Goal: Task Accomplishment & Management: Use online tool/utility

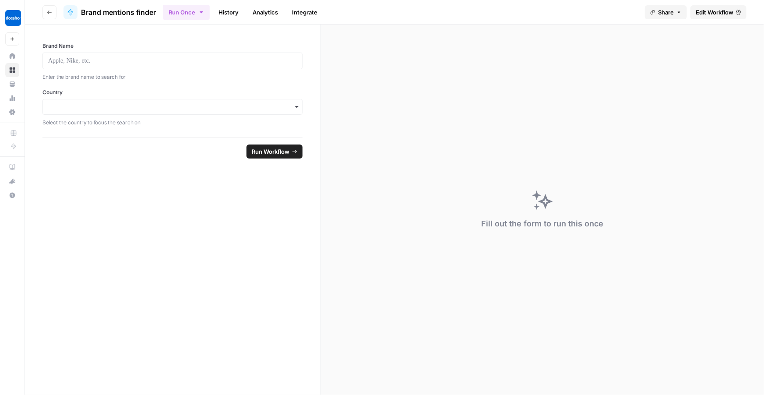
click at [52, 17] on button "Go back" at bounding box center [49, 12] width 14 height 14
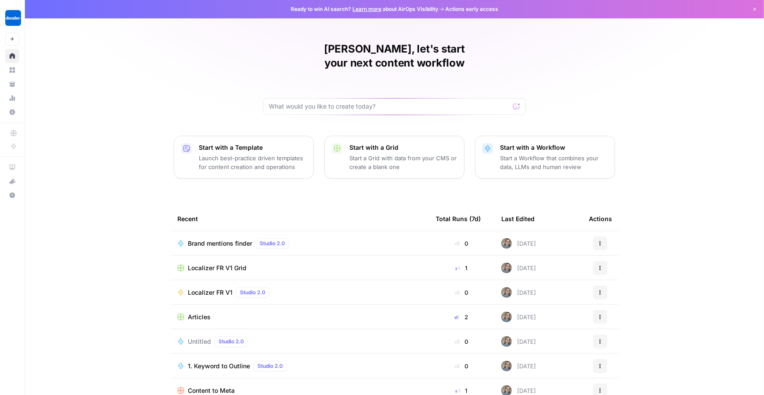
click at [317, 256] on td "Localizer FR V1 Grid" at bounding box center [299, 268] width 258 height 24
click at [317, 264] on div "Localizer FR V1 Grid" at bounding box center [299, 268] width 244 height 9
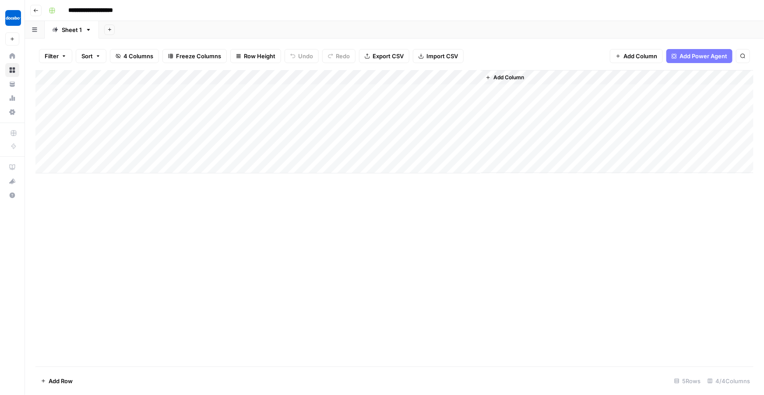
click at [471, 91] on div "Add Column" at bounding box center [394, 121] width 718 height 103
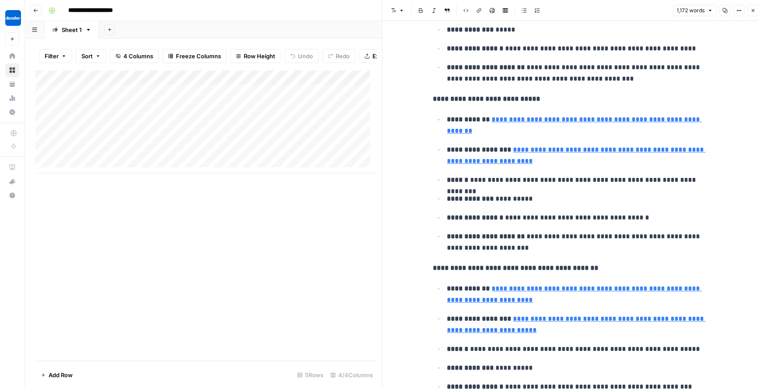
scroll to position [703, 0]
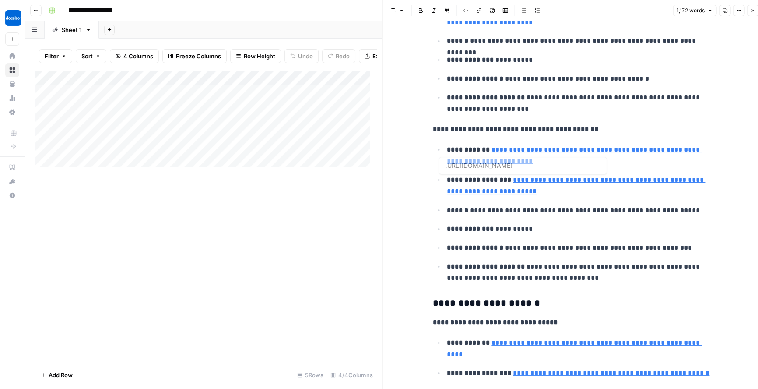
type input "https://www.docebo.com/learning-network/blog/lastminutecom-ld-strategy-inspire-…"
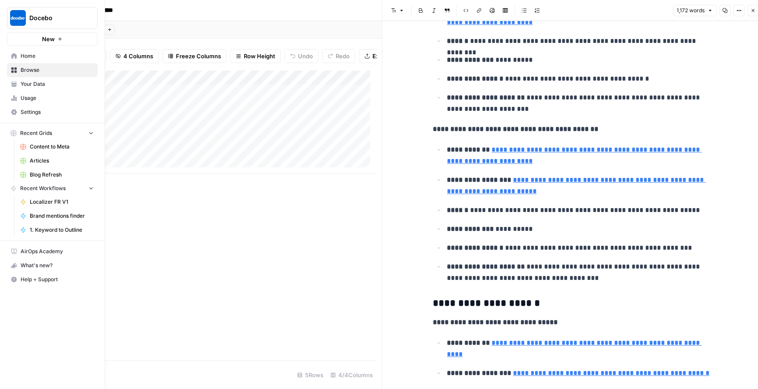
click at [12, 51] on link "Home" at bounding box center [52, 56] width 91 height 14
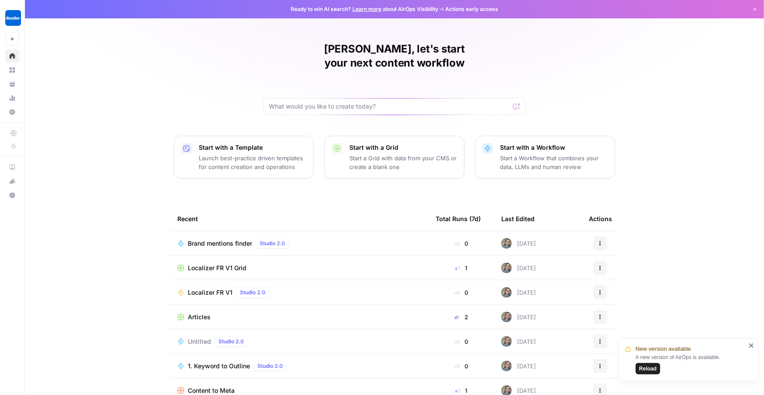
scroll to position [8, 0]
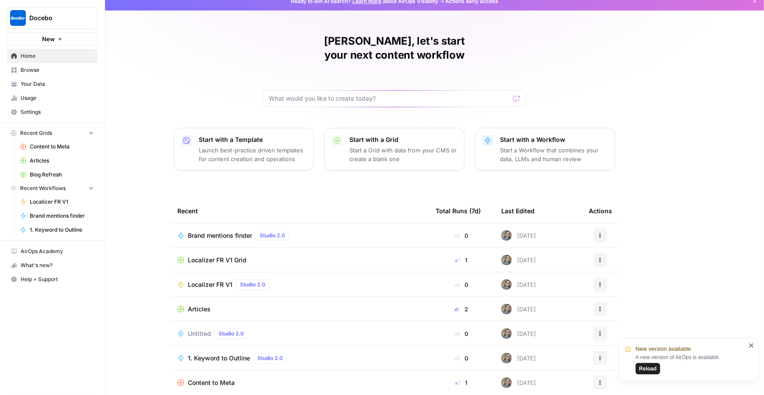
click at [41, 68] on span "Browse" at bounding box center [57, 70] width 73 height 8
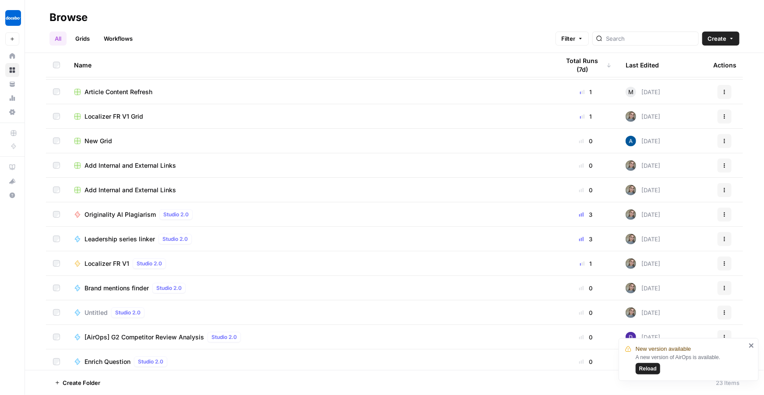
scroll to position [271, 0]
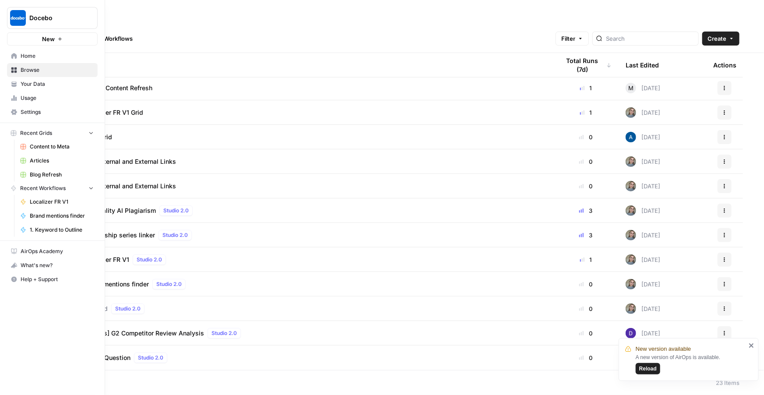
click at [24, 92] on link "Usage" at bounding box center [52, 98] width 91 height 14
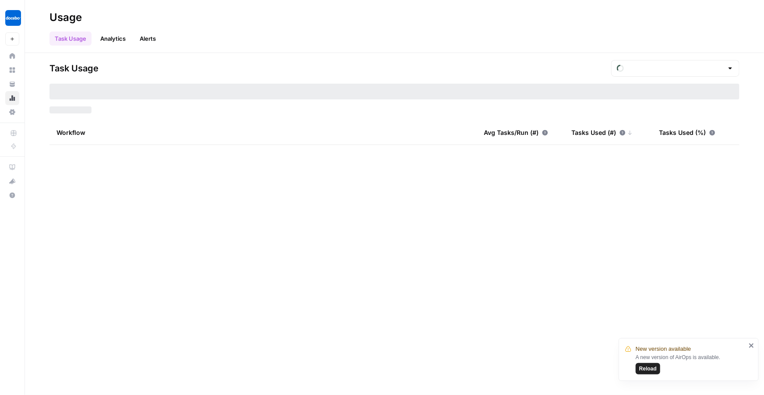
type input "August Tasks"
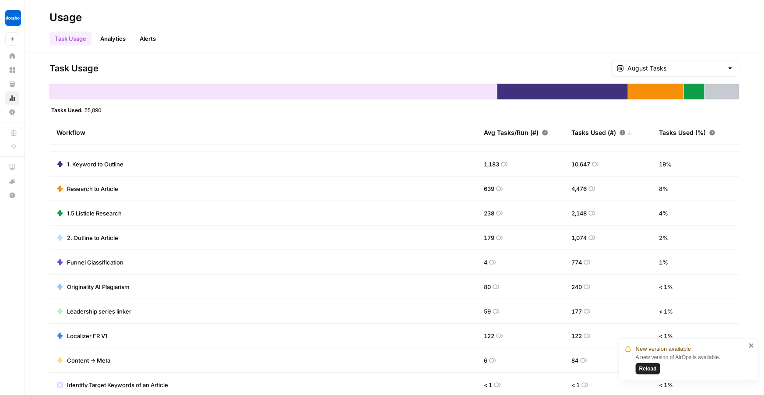
scroll to position [26, 0]
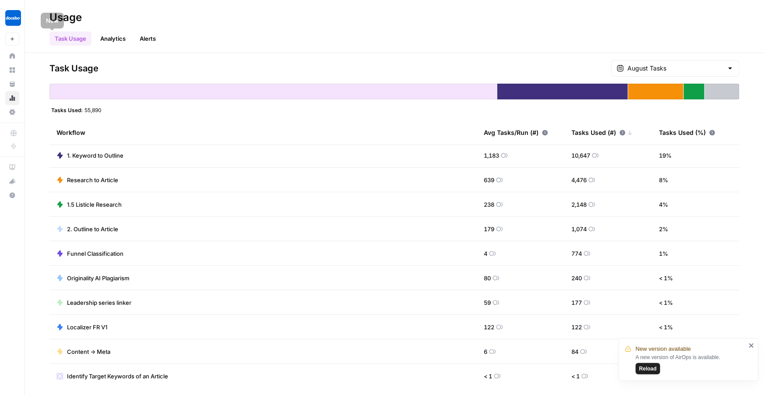
click at [112, 38] on link "Analytics" at bounding box center [113, 39] width 36 height 14
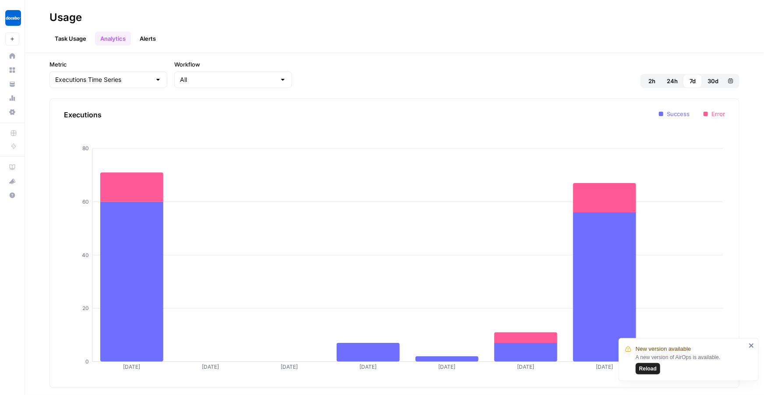
click at [63, 35] on link "Task Usage" at bounding box center [70, 39] width 42 height 14
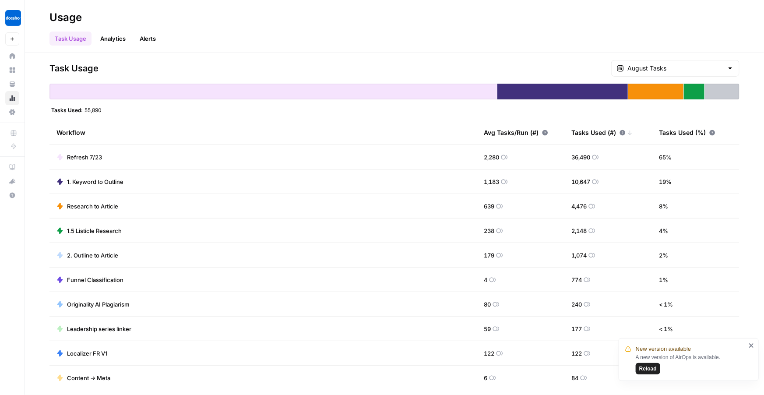
click at [148, 45] on link "Alerts" at bounding box center [147, 39] width 27 height 14
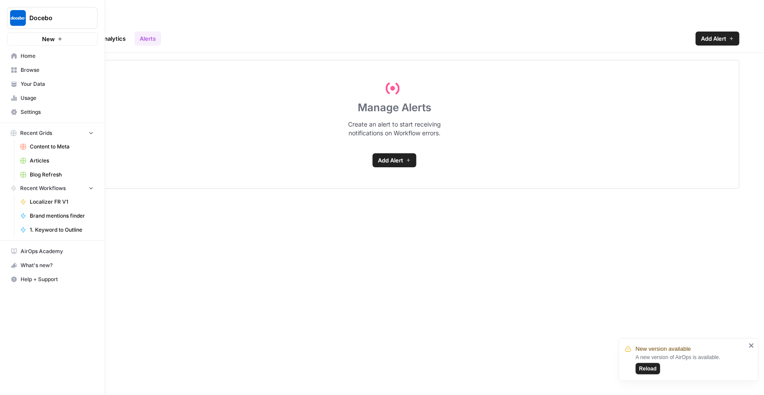
click at [34, 71] on span "Browse" at bounding box center [57, 70] width 73 height 8
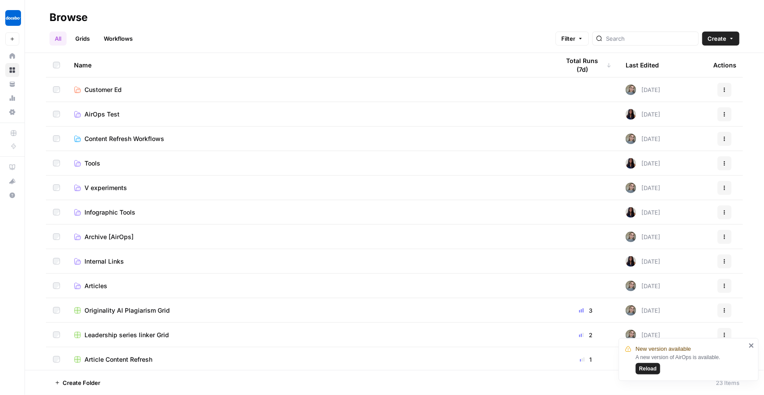
click at [119, 32] on link "Workflows" at bounding box center [117, 39] width 39 height 14
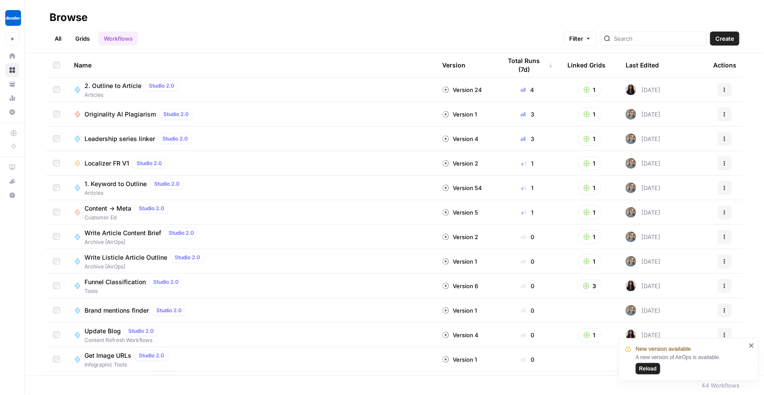
click at [81, 42] on link "Grids" at bounding box center [82, 39] width 25 height 14
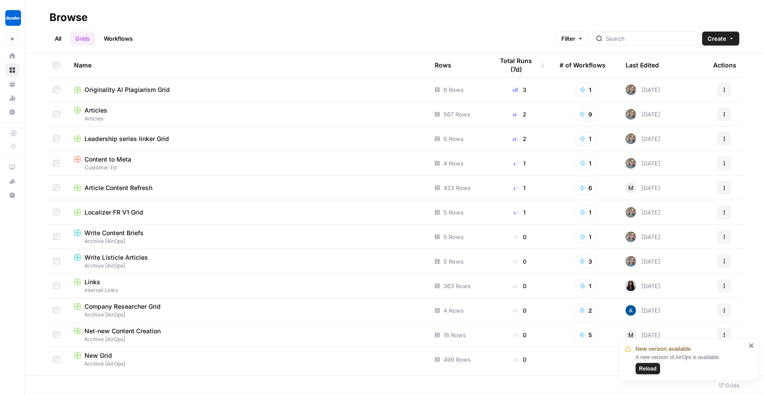
click at [54, 42] on link "All" at bounding box center [57, 39] width 17 height 14
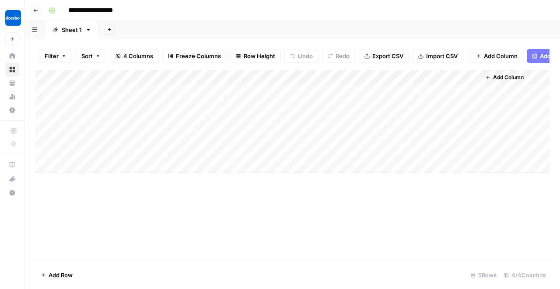
click at [242, 101] on div "Add Column" at bounding box center [292, 121] width 514 height 103
click at [292, 118] on div "Add Column" at bounding box center [292, 121] width 514 height 103
click at [384, 81] on div "Add Column" at bounding box center [292, 121] width 514 height 103
click at [469, 96] on div "Add Column" at bounding box center [292, 121] width 514 height 103
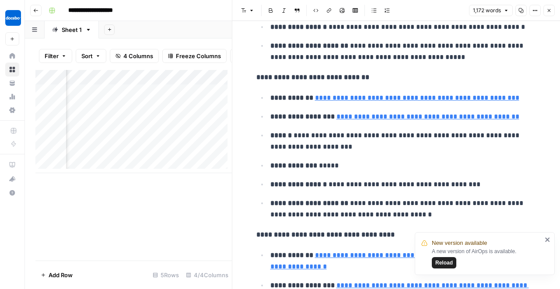
scroll to position [0, 134]
click at [157, 95] on div "Add Column" at bounding box center [133, 121] width 197 height 103
click at [553, 7] on button "Close" at bounding box center [549, 10] width 11 height 11
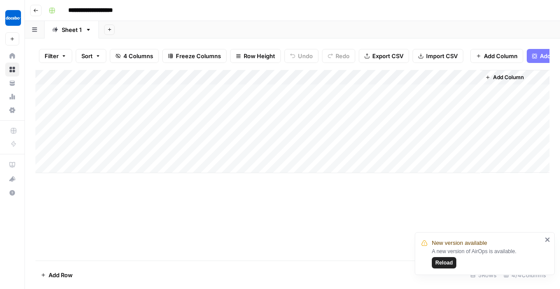
click at [383, 78] on div "Add Column" at bounding box center [292, 121] width 514 height 103
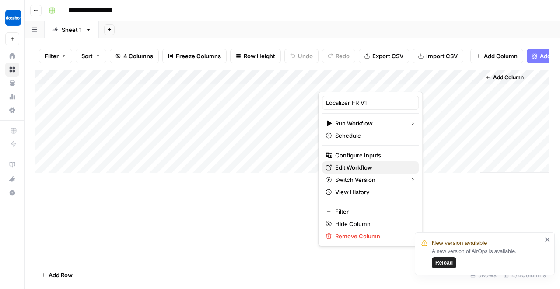
click at [354, 171] on link "Edit Workflow" at bounding box center [370, 168] width 97 height 12
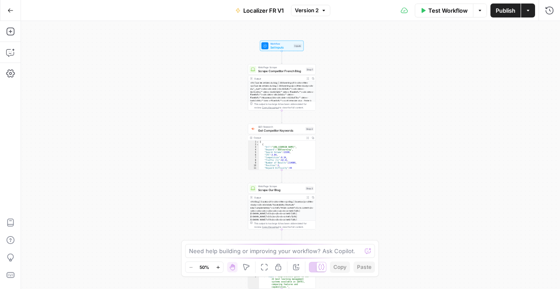
drag, startPoint x: 362, startPoint y: 49, endPoint x: 349, endPoint y: 85, distance: 38.2
click at [348, 172] on div "Workflow Set Inputs Inputs Web Page Scrape Scrape Competitor French Blog Step 1…" at bounding box center [290, 155] width 539 height 268
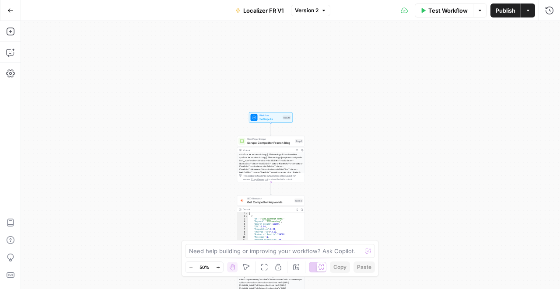
drag, startPoint x: 348, startPoint y: 82, endPoint x: 341, endPoint y: 111, distance: 29.3
click at [341, 111] on div "Workflow Set Inputs Inputs Web Page Scrape Scrape Competitor French Blog Step 1…" at bounding box center [290, 155] width 539 height 268
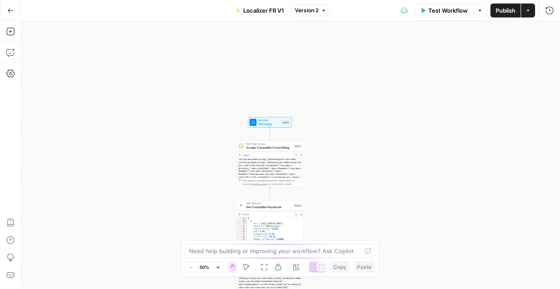
click at [264, 123] on span "Set Inputs" at bounding box center [270, 124] width 22 height 4
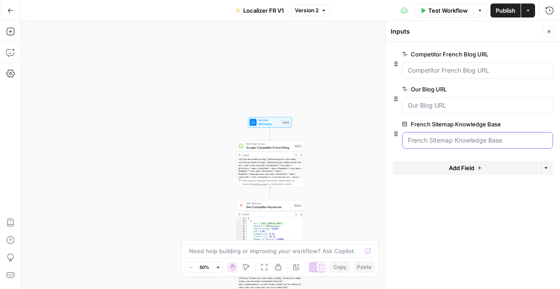
click at [443, 141] on Base "French Sitemap Knowledge Base" at bounding box center [478, 140] width 140 height 9
click at [352, 124] on div "Workflow Set Inputs Inputs Web Page Scrape Scrape Competitor French Blog Step 1…" at bounding box center [290, 155] width 539 height 268
click at [552, 32] on span "Close" at bounding box center [552, 32] width 0 height 0
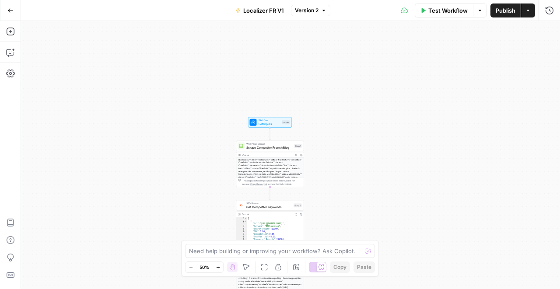
scroll to position [45, 0]
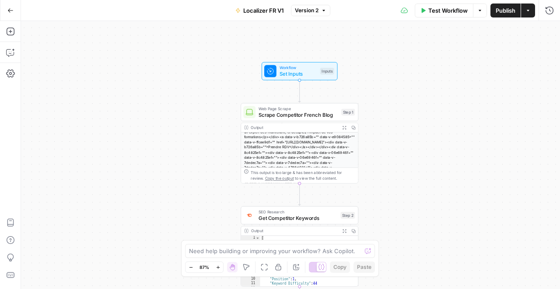
drag, startPoint x: 311, startPoint y: 134, endPoint x: 377, endPoint y: 88, distance: 80.5
click at [377, 88] on div "Workflow Set Inputs Inputs Web Page Scrape Scrape Competitor French Blog Step 1…" at bounding box center [290, 155] width 539 height 268
click at [321, 110] on span "Web Page Scrape" at bounding box center [299, 109] width 80 height 6
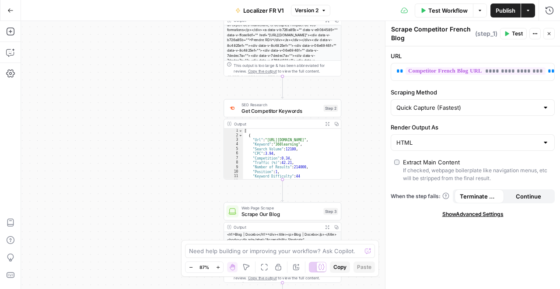
drag, startPoint x: 366, startPoint y: 205, endPoint x: 349, endPoint y: 97, distance: 109.5
click at [349, 97] on div "Workflow Set Inputs Inputs Web Page Scrape Scrape Competitor French Blog Step 1…" at bounding box center [290, 155] width 539 height 268
click at [309, 111] on span "Get Competitor Keywords" at bounding box center [280, 109] width 79 height 7
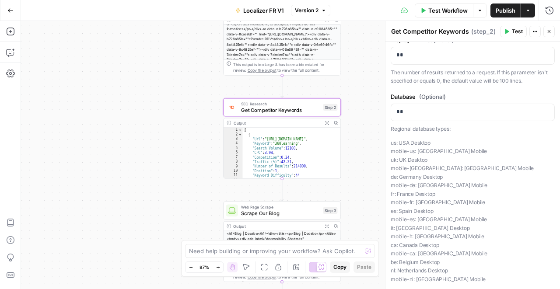
scroll to position [55, 0]
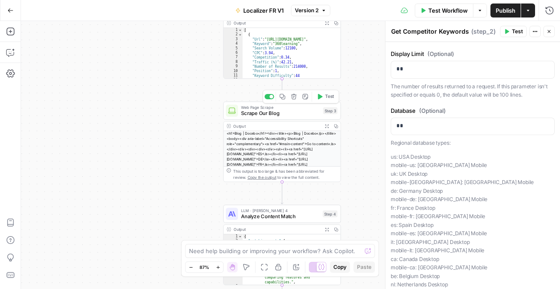
click at [285, 121] on div "Output Expand Output Copy This output is too large & has been abbreviated for r…" at bounding box center [282, 151] width 118 height 61
click at [290, 118] on div "Web Page Scrape Scrape Our Blog Step 3 Copy step Delete step Add Note Test" at bounding box center [282, 111] width 118 height 18
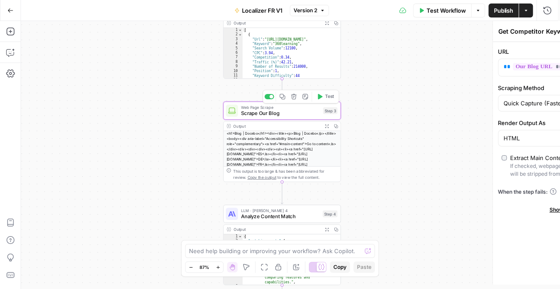
type textarea "Scrape Our Blog"
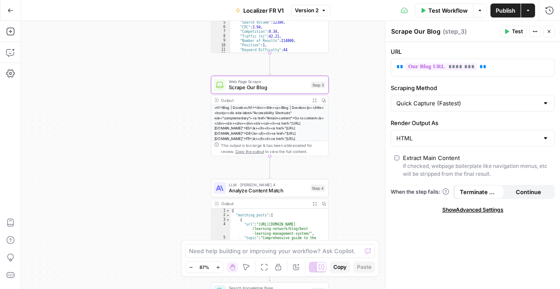
drag, startPoint x: 365, startPoint y: 175, endPoint x: 352, endPoint y: 148, distance: 29.4
click at [352, 148] on div "Workflow Set Inputs Inputs Web Page Scrape Scrape Competitor French Blog Step 1…" at bounding box center [290, 155] width 539 height 268
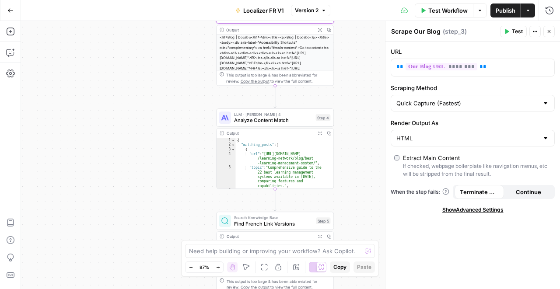
drag, startPoint x: 365, startPoint y: 186, endPoint x: 356, endPoint y: 113, distance: 73.2
click at [372, 114] on div "Workflow Set Inputs Inputs Web Page Scrape Scrape Competitor French Blog Step 1…" at bounding box center [290, 155] width 539 height 268
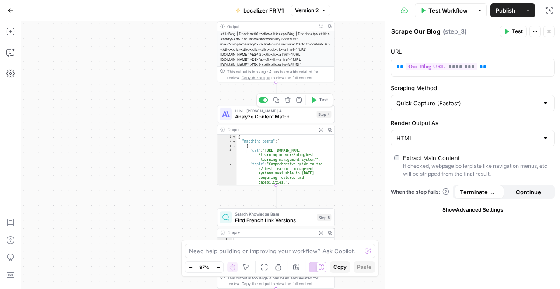
click at [299, 117] on span "Analyze Content Match" at bounding box center [274, 116] width 79 height 7
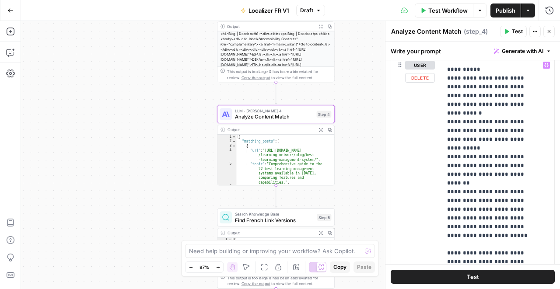
scroll to position [205, 0]
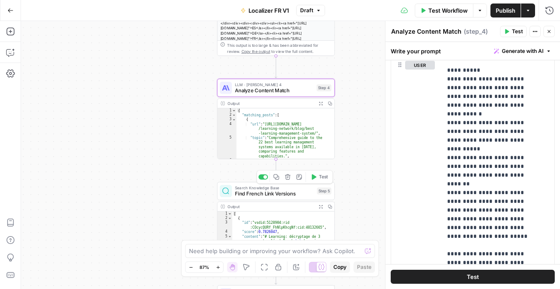
click at [305, 195] on span "Find French Link Versions" at bounding box center [274, 193] width 79 height 7
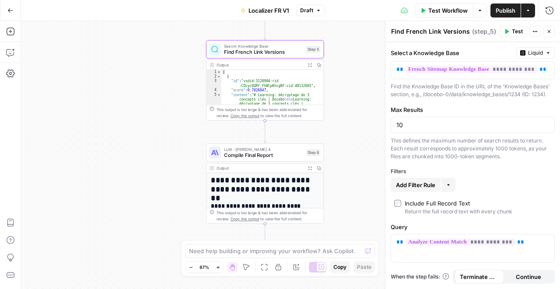
drag, startPoint x: 354, startPoint y: 208, endPoint x: 343, endPoint y: 65, distance: 144.0
click at [343, 65] on div "Workflow Set Inputs Inputs Web Page Scrape Scrape Competitor French Blog Step 1…" at bounding box center [290, 155] width 539 height 268
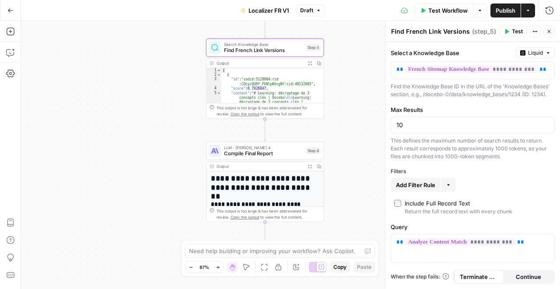
click at [283, 157] on span "Compile Final Report" at bounding box center [263, 153] width 79 height 7
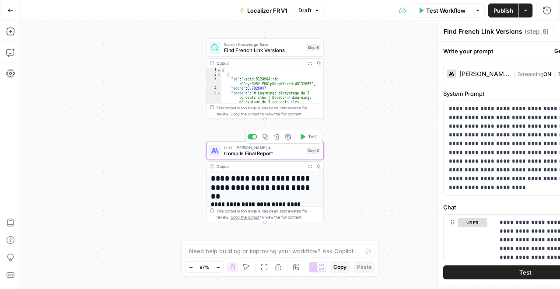
type textarea "Compile Final Report"
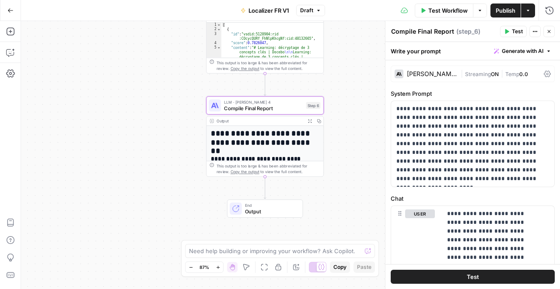
click at [284, 215] on span "Output" at bounding box center [271, 211] width 52 height 7
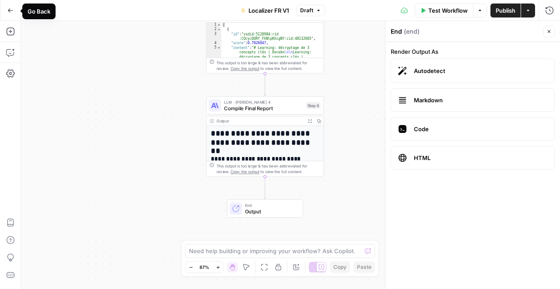
click at [10, 12] on icon "button" at bounding box center [10, 10] width 5 height 4
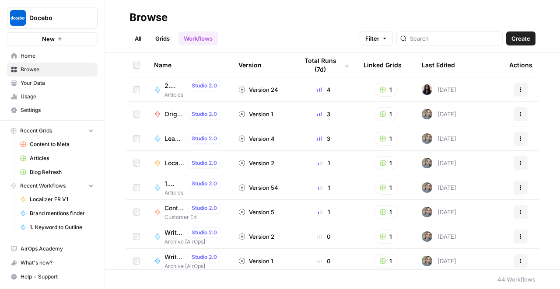
click at [167, 39] on link "Grids" at bounding box center [162, 39] width 25 height 14
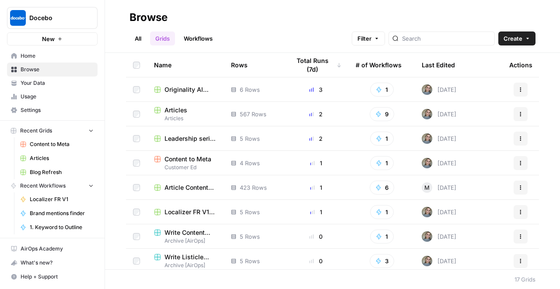
click at [190, 206] on td "Localizer FR V1 Grid" at bounding box center [185, 212] width 77 height 24
click at [190, 210] on span "Localizer FR V1 Grid" at bounding box center [191, 212] width 53 height 9
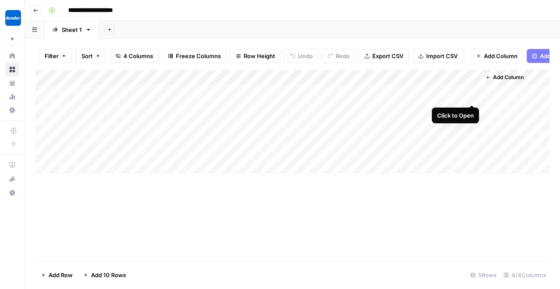
click at [471, 96] on div "Add Column" at bounding box center [292, 121] width 514 height 103
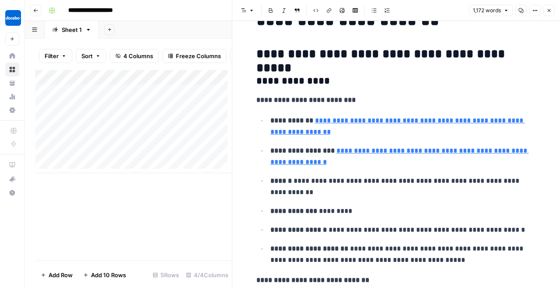
scroll to position [46, 0]
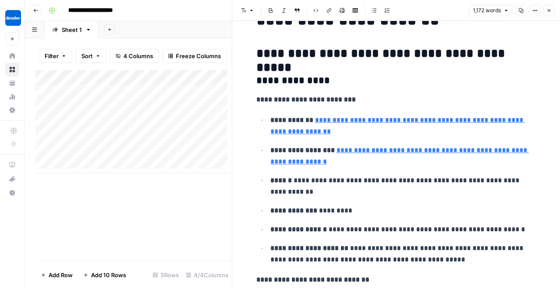
type input "[URL][DOMAIN_NAME]"
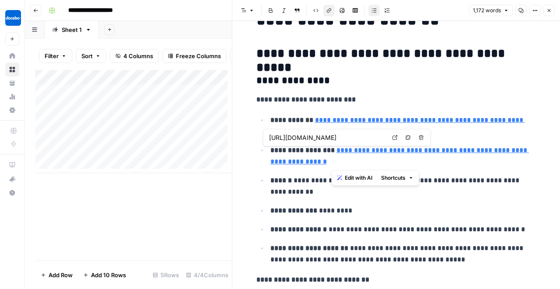
drag, startPoint x: 349, startPoint y: 165, endPoint x: 332, endPoint y: 152, distance: 21.9
click at [332, 152] on p "**********" at bounding box center [404, 156] width 266 height 23
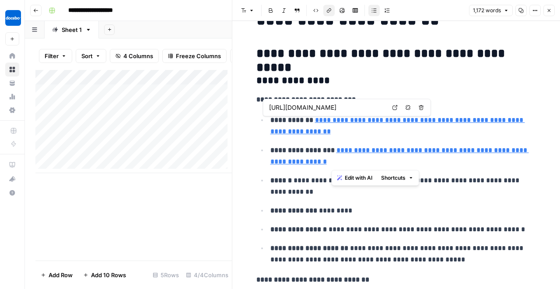
type input "[URL][DOMAIN_NAME]"
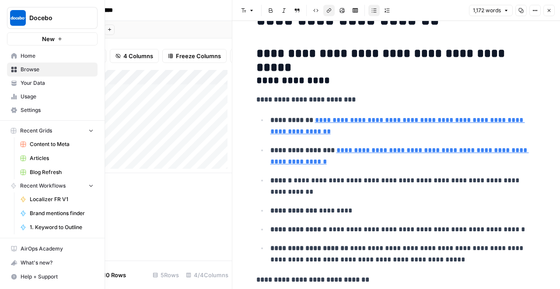
click at [15, 73] on link "Browse" at bounding box center [52, 70] width 91 height 14
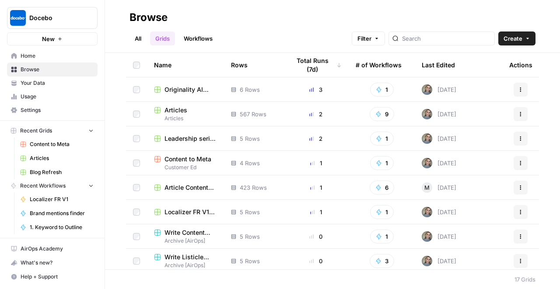
click at [177, 109] on span "Articles" at bounding box center [176, 110] width 23 height 9
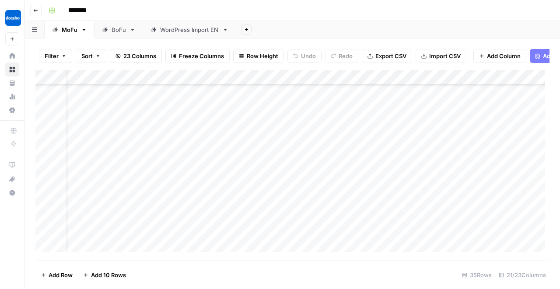
scroll to position [311, 1]
click at [309, 155] on div "Add Column" at bounding box center [292, 163] width 514 height 187
